Goal: Navigation & Orientation: Understand site structure

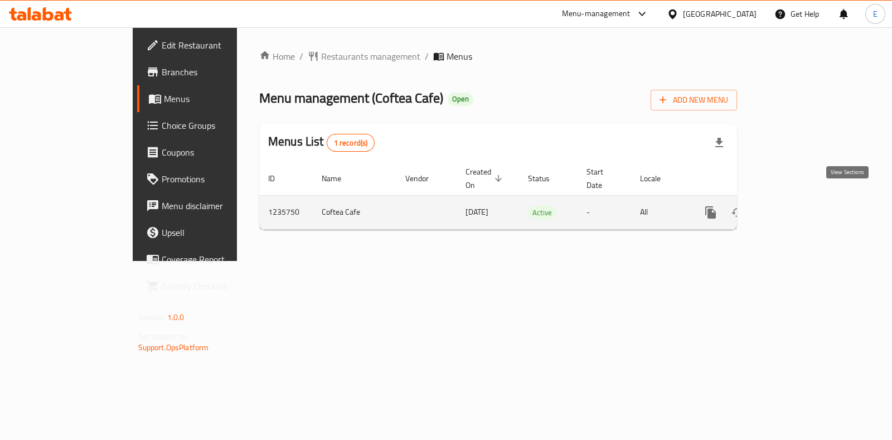
click at [804, 202] on link "enhanced table" at bounding box center [790, 212] width 27 height 27
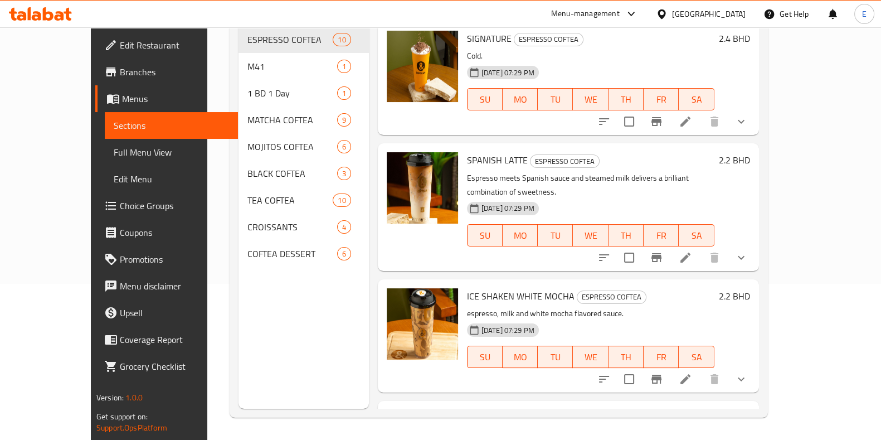
scroll to position [139, 0]
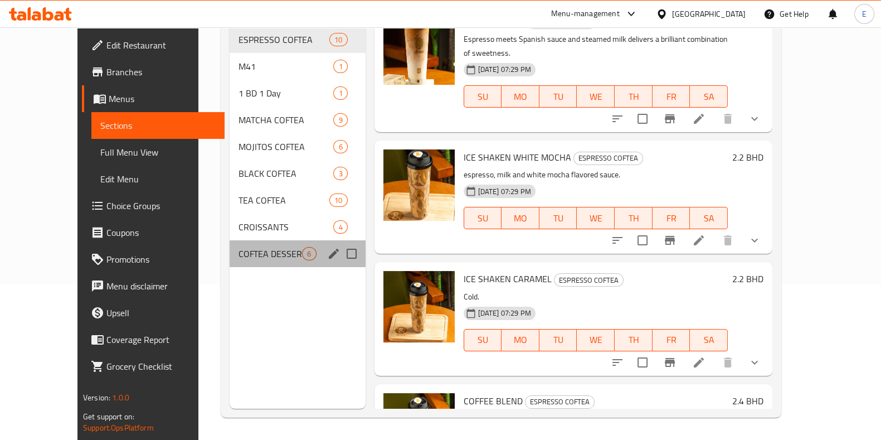
click at [230, 247] on div "COFTEA DESSERT 6" at bounding box center [297, 253] width 135 height 27
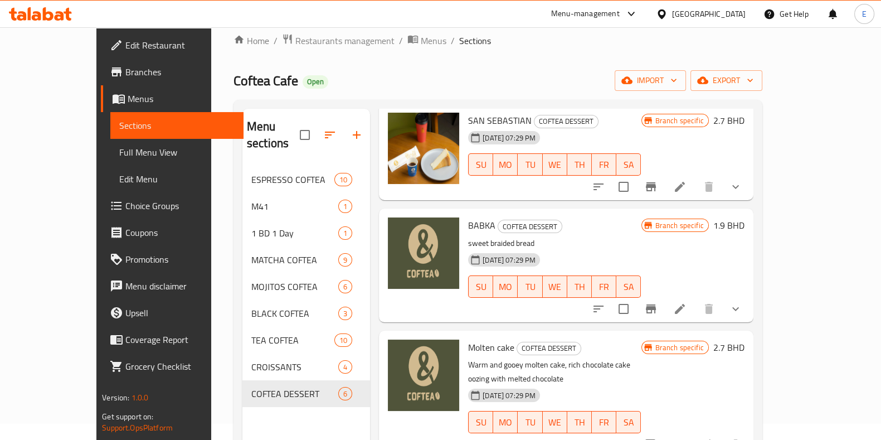
scroll to position [86, 0]
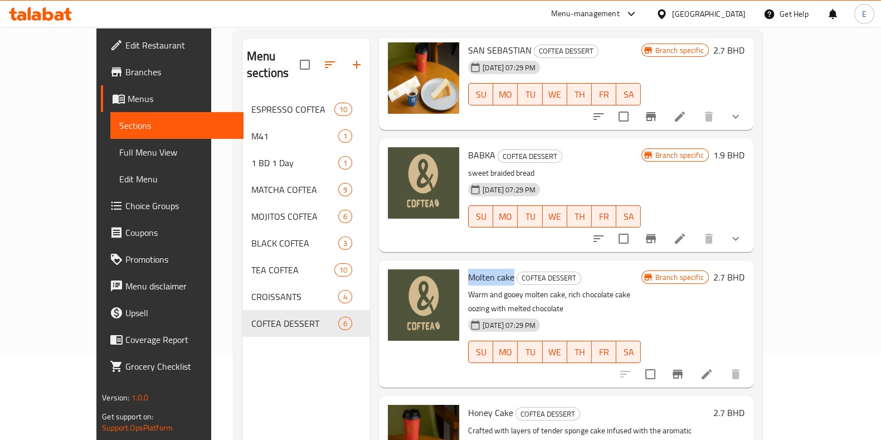
drag, startPoint x: 443, startPoint y: 260, endPoint x: 488, endPoint y: 258, distance: 44.6
click at [488, 265] on div "Molten cake COFTEA DESSERT Warm and gooey molten cake, rich chocolate cake oozi…" at bounding box center [555, 324] width 182 height 118
click at [471, 288] on p "Warm and gooey molten cake, rich chocolate cake oozing with melted chocolate" at bounding box center [554, 302] width 173 height 28
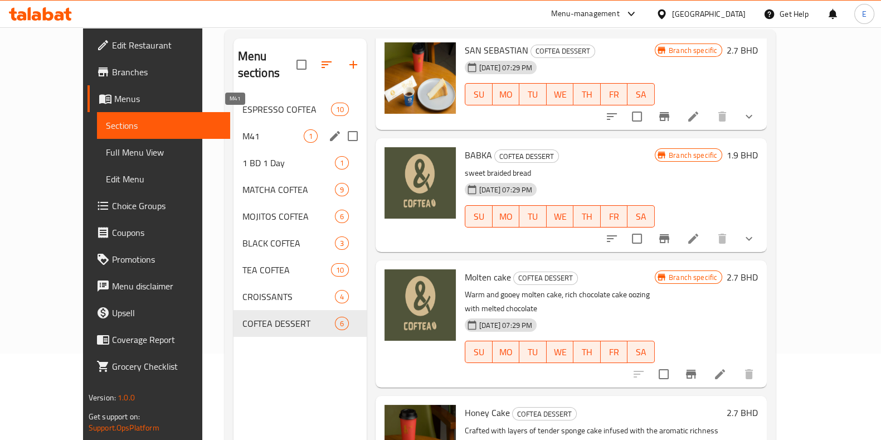
click at [242, 129] on span "M41" at bounding box center [272, 135] width 61 height 13
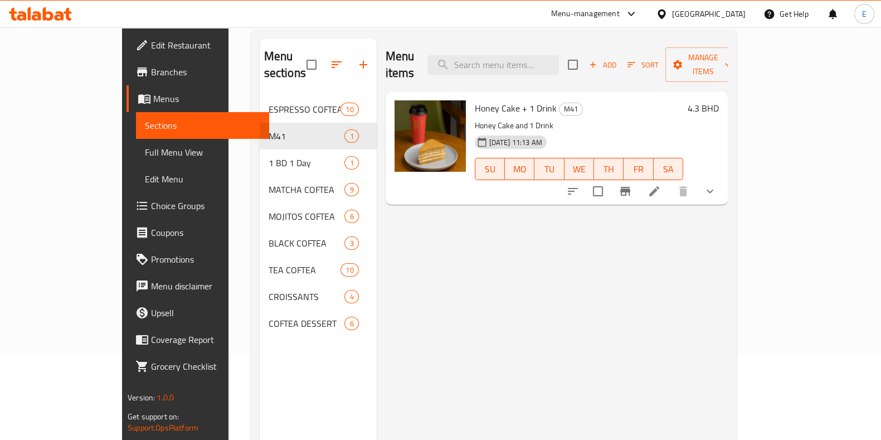
drag, startPoint x: 349, startPoint y: 41, endPoint x: 345, endPoint y: 26, distance: 16.1
click at [345, 26] on div "Menu-management [GEOGRAPHIC_DATA] Get Help E" at bounding box center [440, 14] width 881 height 27
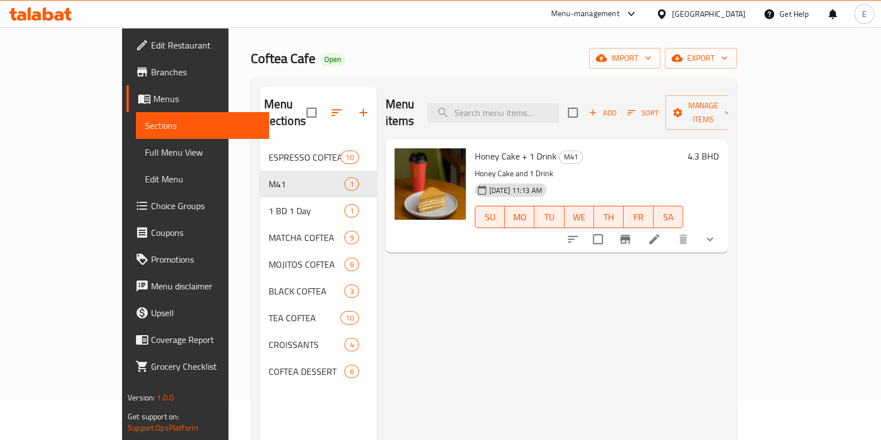
scroll to position [16, 0]
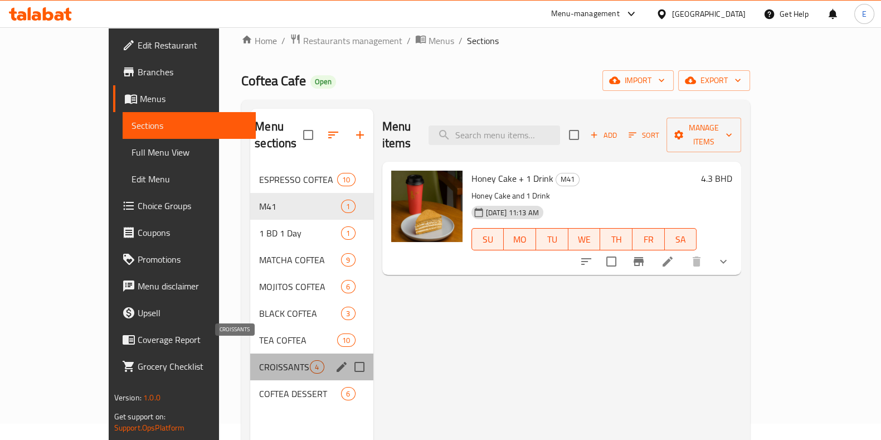
click at [259, 360] on span "CROISSANTS" at bounding box center [284, 366] width 51 height 13
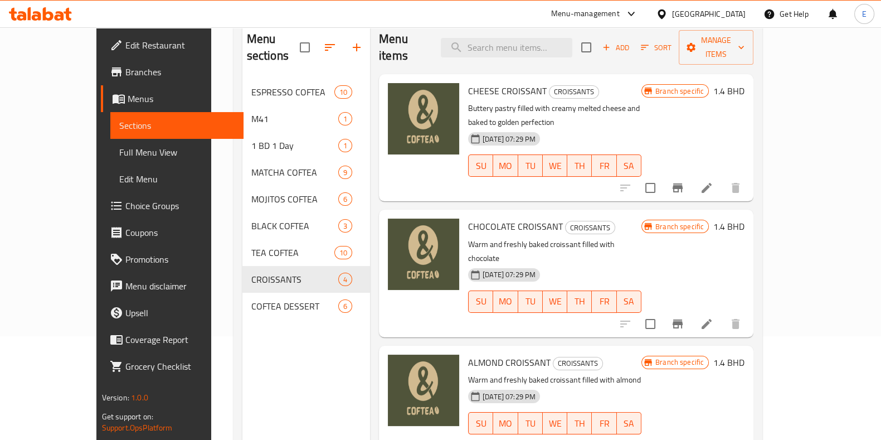
scroll to position [16, 0]
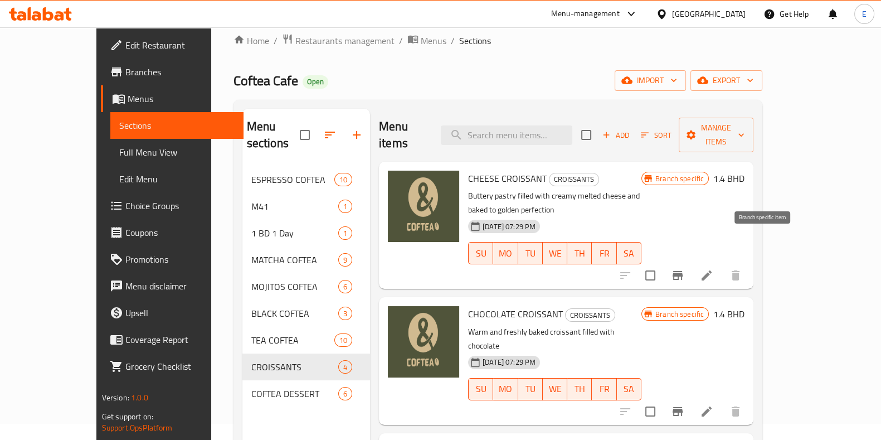
click at [684, 269] on icon "Branch-specific-item" at bounding box center [677, 275] width 13 height 13
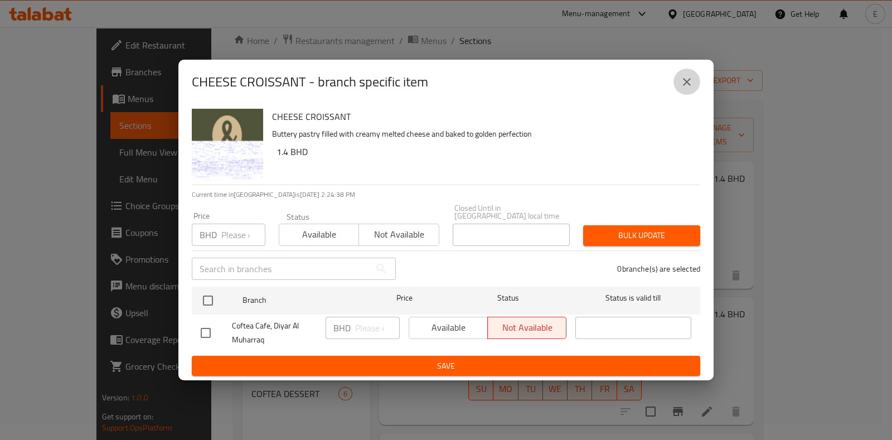
click at [679, 84] on button "close" at bounding box center [686, 82] width 27 height 27
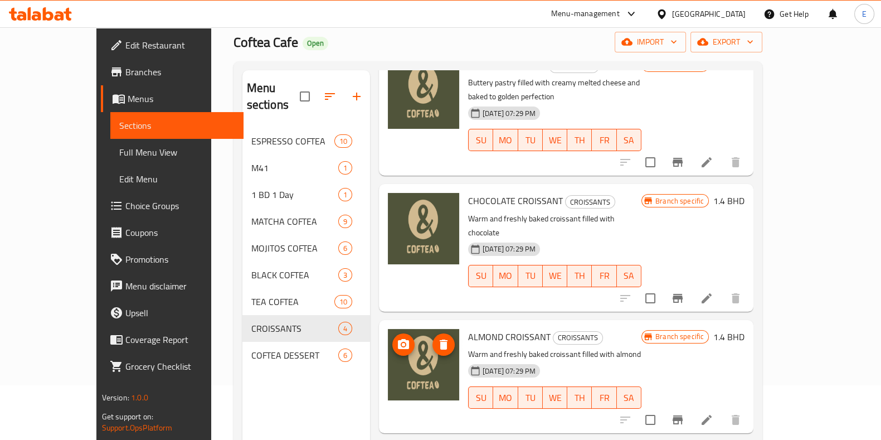
scroll to position [156, 0]
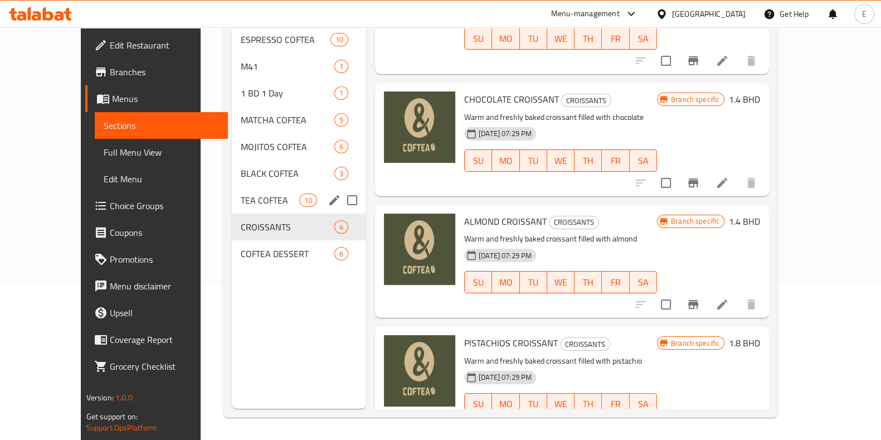
click at [232, 191] on div "TEA COFTEA 10" at bounding box center [299, 200] width 134 height 27
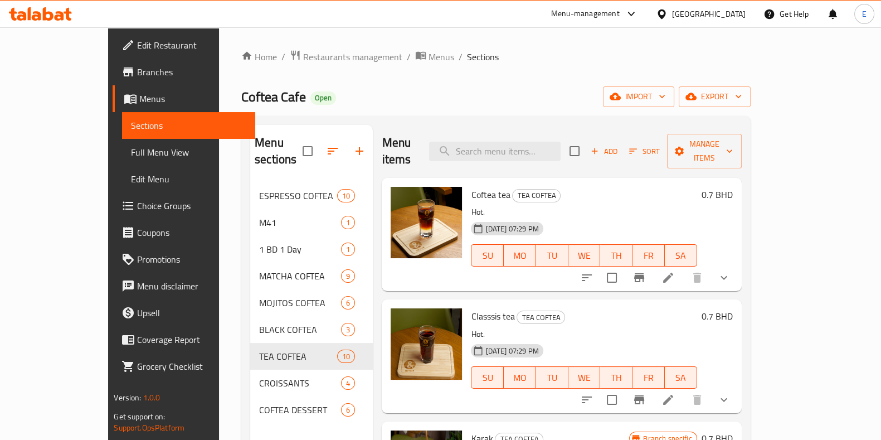
drag, startPoint x: 351, startPoint y: 118, endPoint x: 352, endPoint y: 104, distance: 14.0
click at [352, 104] on div "Coftea Cafe Open import export" at bounding box center [495, 96] width 509 height 21
drag, startPoint x: 347, startPoint y: 116, endPoint x: 343, endPoint y: 106, distance: 11.0
click at [343, 106] on div "Coftea Cafe Open import export" at bounding box center [495, 96] width 509 height 21
drag, startPoint x: 168, startPoint y: 84, endPoint x: 155, endPoint y: 80, distance: 12.9
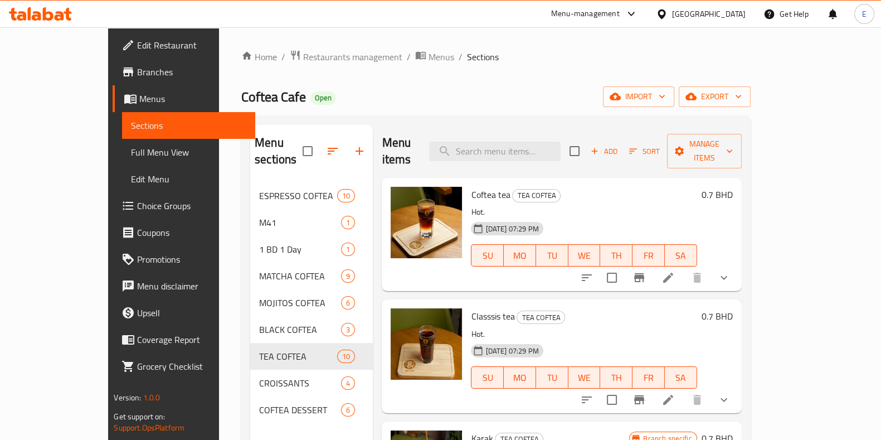
drag, startPoint x: 155, startPoint y: 80, endPoint x: 153, endPoint y: 43, distance: 36.9
drag, startPoint x: 153, startPoint y: 43, endPoint x: 162, endPoint y: 22, distance: 22.5
click at [162, 22] on div "Menu-management [GEOGRAPHIC_DATA] Get Help E" at bounding box center [440, 14] width 881 height 27
